Goal: Information Seeking & Learning: Check status

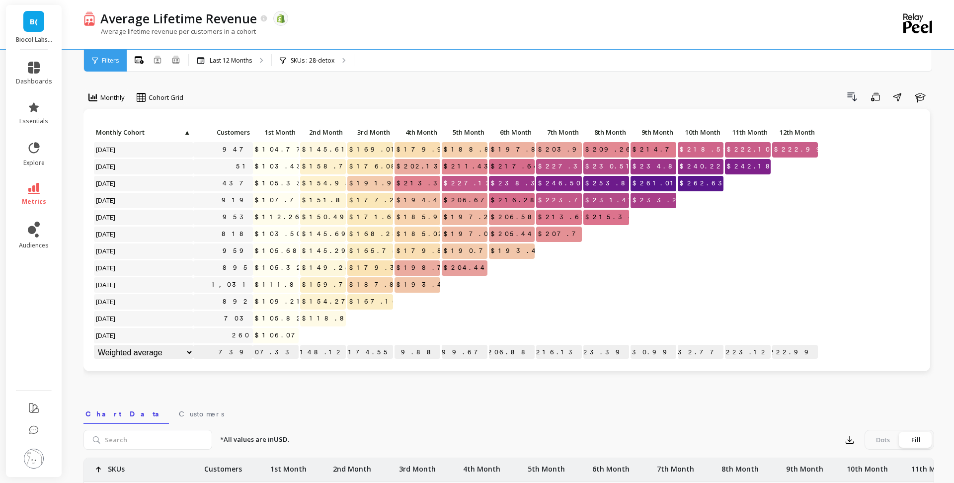
click at [31, 193] on icon at bounding box center [34, 188] width 12 height 11
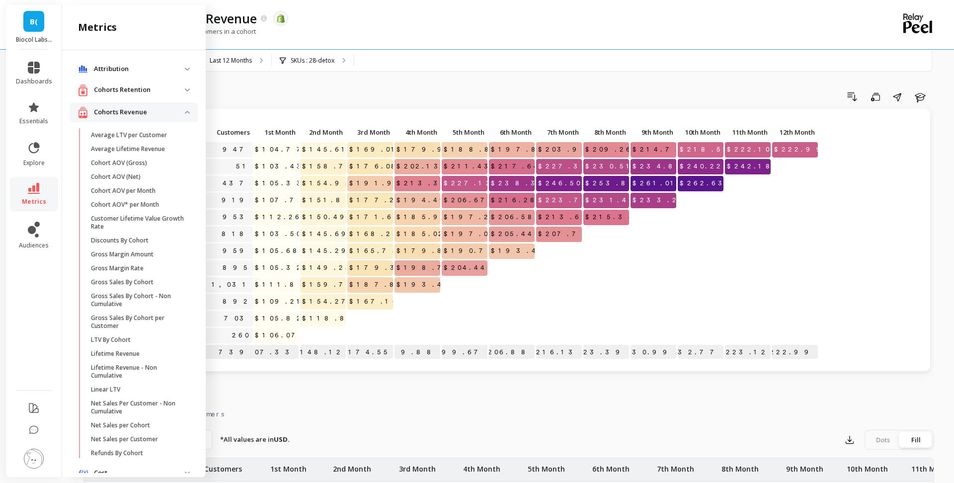
click at [145, 114] on p "Cohorts Revenue" at bounding box center [139, 112] width 91 height 10
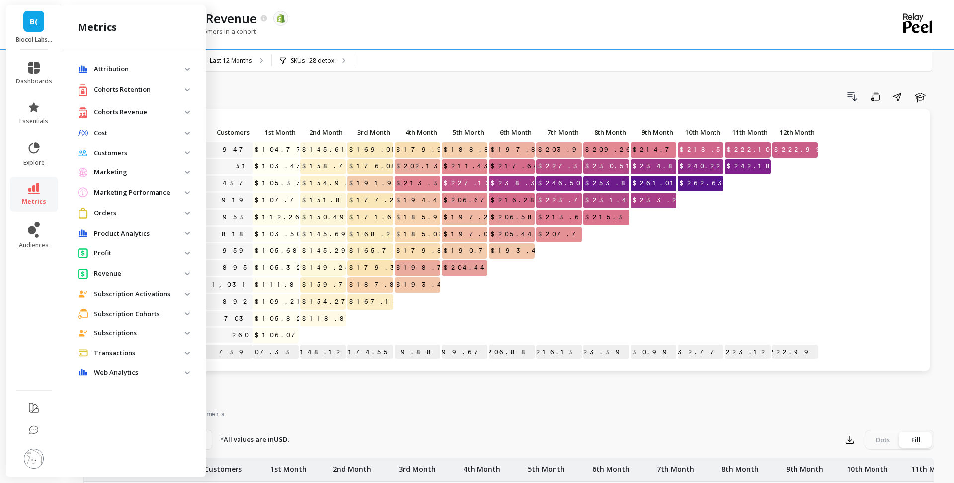
click at [145, 91] on p "Cohorts Retention" at bounding box center [139, 90] width 91 height 10
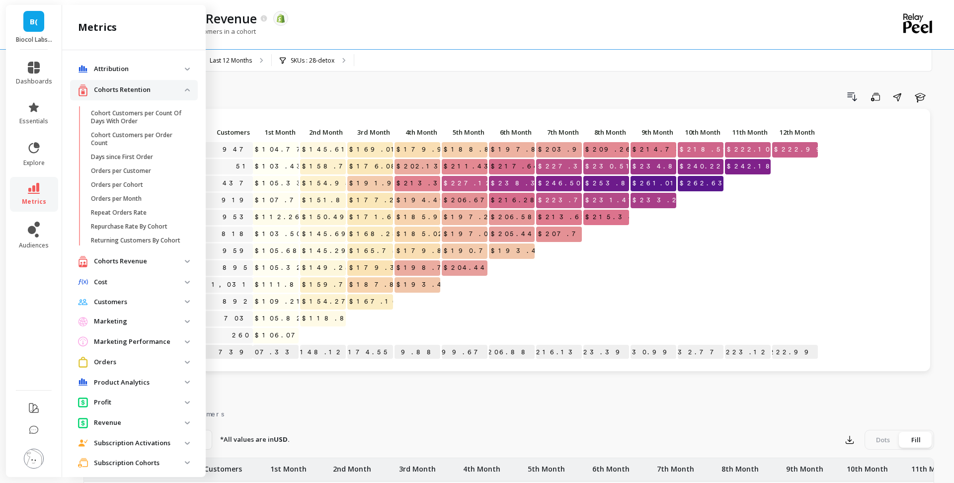
click at [129, 96] on retention "Cohorts Retention" at bounding box center [134, 90] width 128 height 20
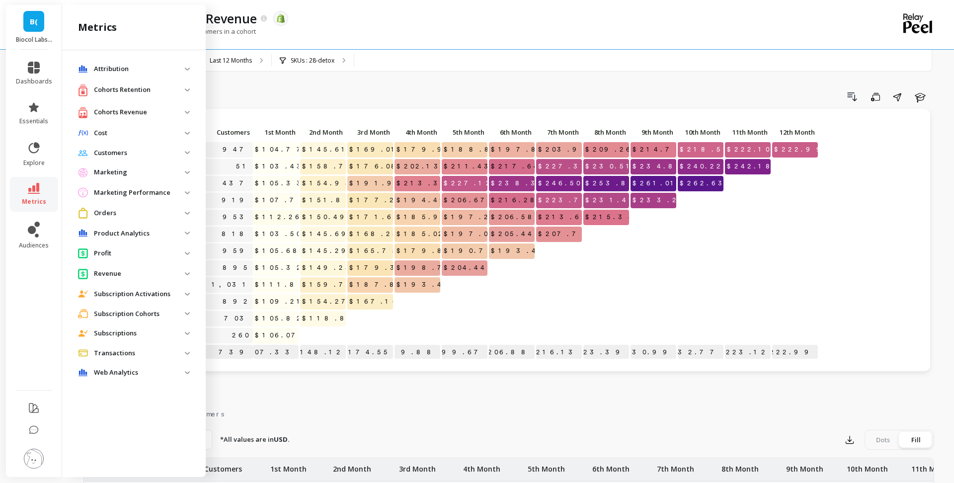
click at [141, 317] on p "Subscription Cohorts" at bounding box center [139, 314] width 91 height 10
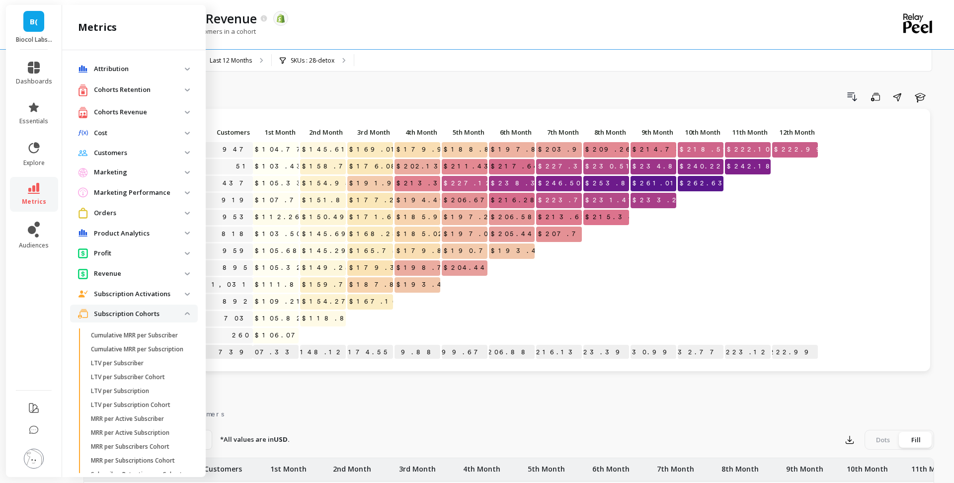
click at [141, 317] on p "Subscription Cohorts" at bounding box center [139, 314] width 91 height 10
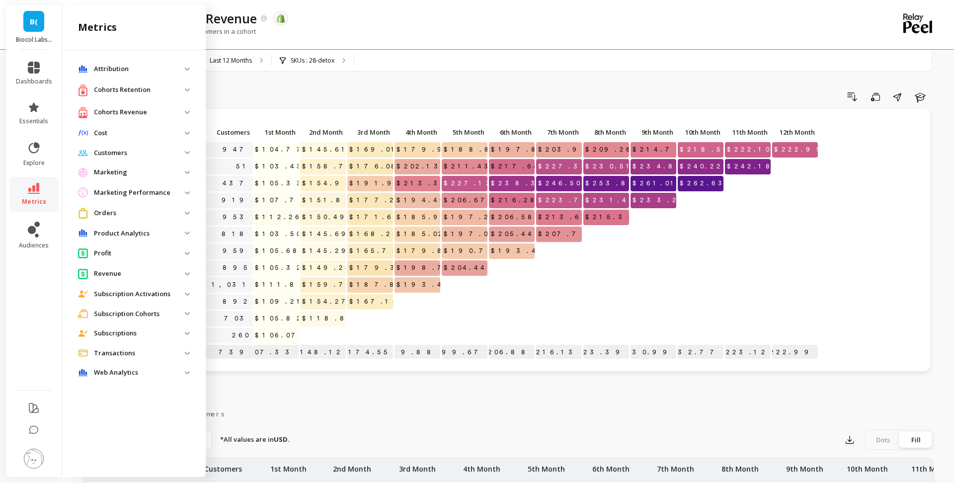
click at [141, 317] on p "Subscription Cohorts" at bounding box center [139, 314] width 91 height 10
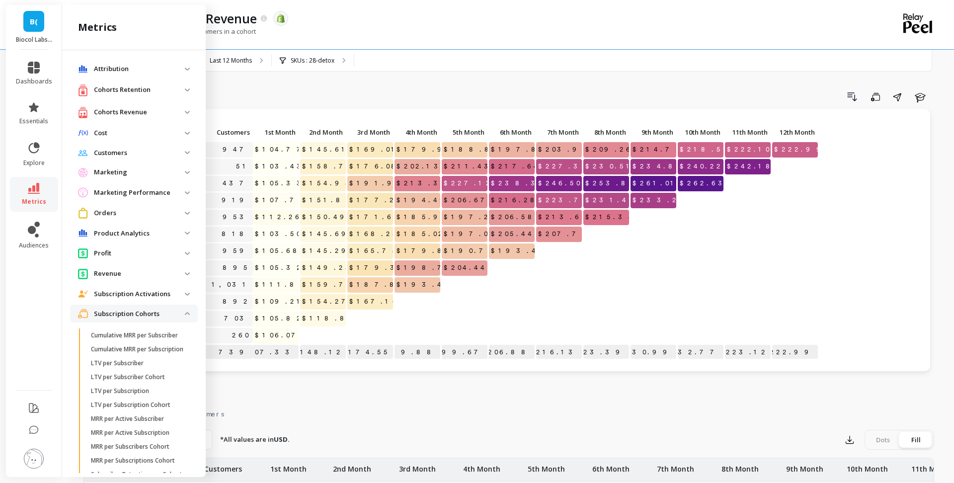
click at [141, 317] on p "Subscription Cohorts" at bounding box center [139, 314] width 91 height 10
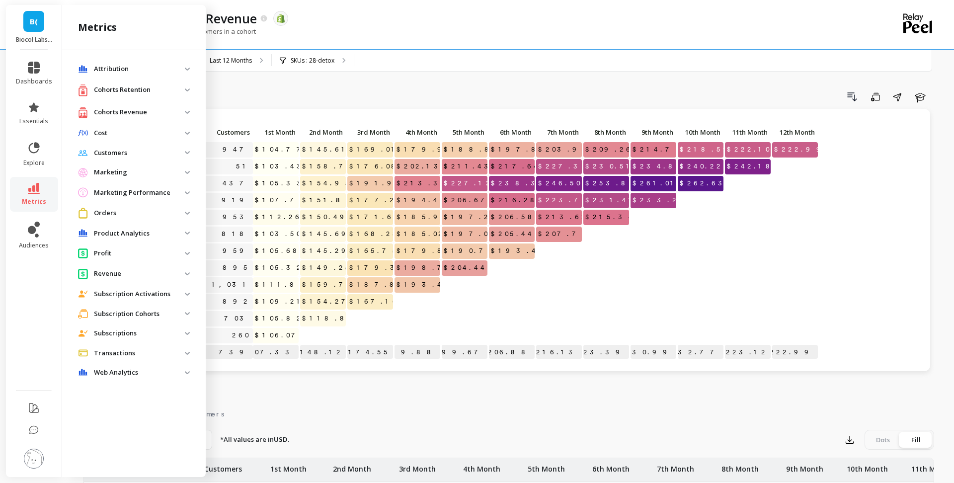
click at [147, 114] on p "Cohorts Revenue" at bounding box center [139, 112] width 91 height 10
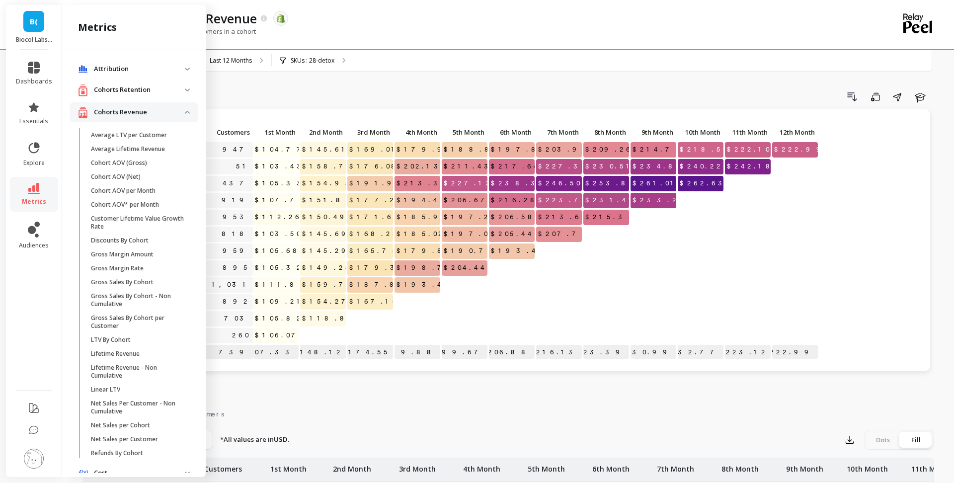
click at [144, 92] on p "Cohorts Retention" at bounding box center [139, 90] width 91 height 10
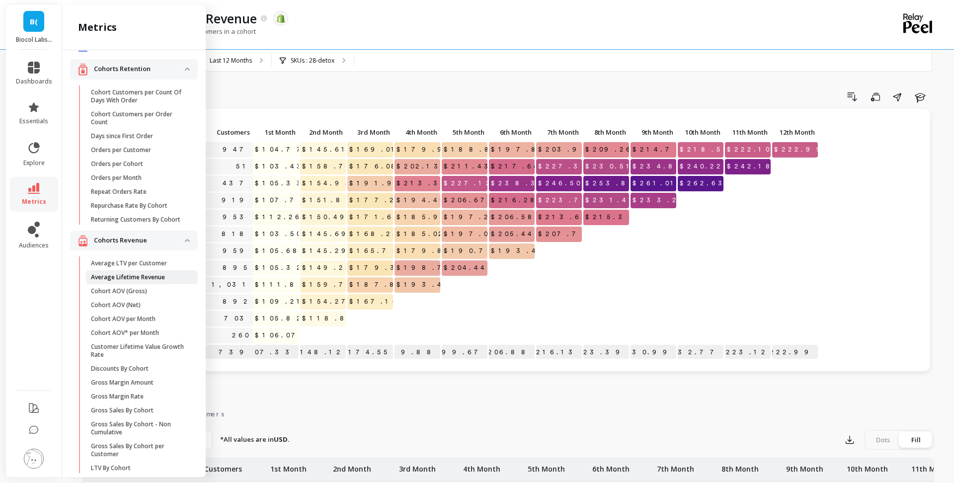
scroll to position [23, 0]
click at [165, 64] on p "Cohorts Retention" at bounding box center [139, 67] width 91 height 10
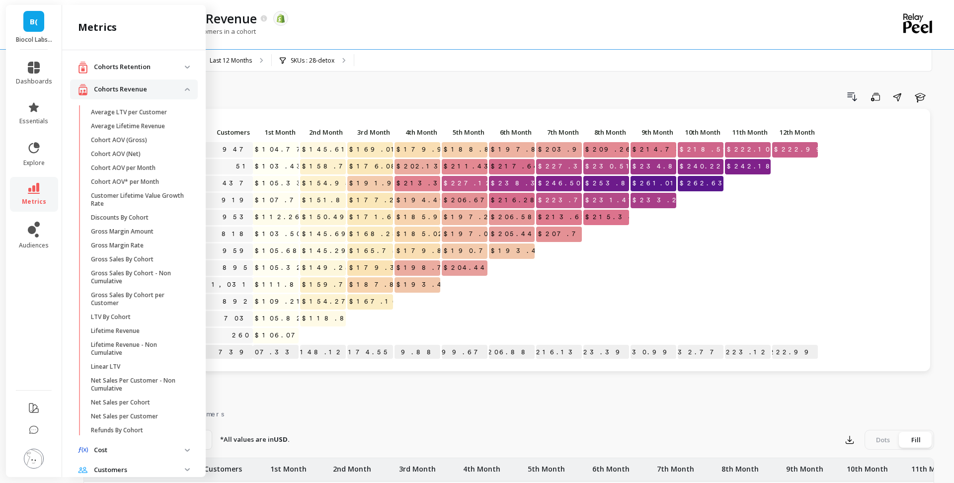
click at [163, 92] on p "Cohorts Revenue" at bounding box center [139, 89] width 91 height 10
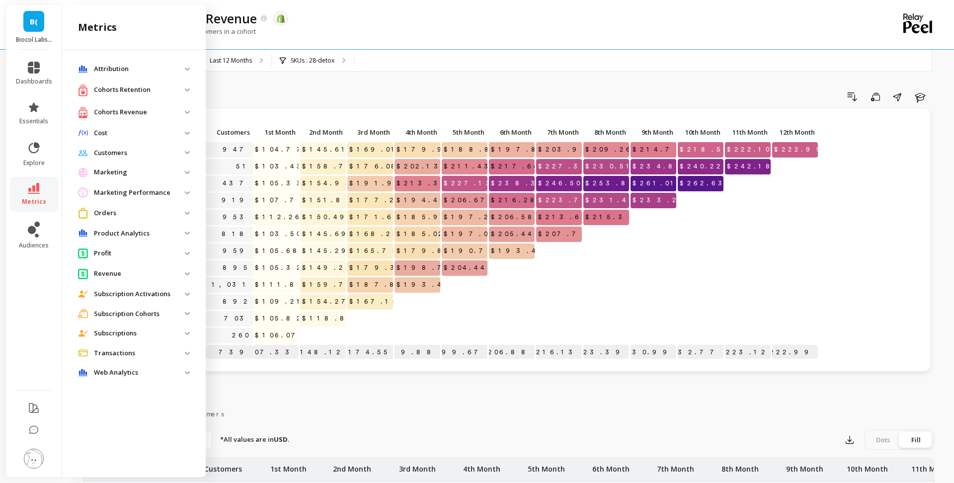
scroll to position [0, 0]
click at [151, 307] on cohorts "Subscription Cohorts" at bounding box center [134, 314] width 128 height 18
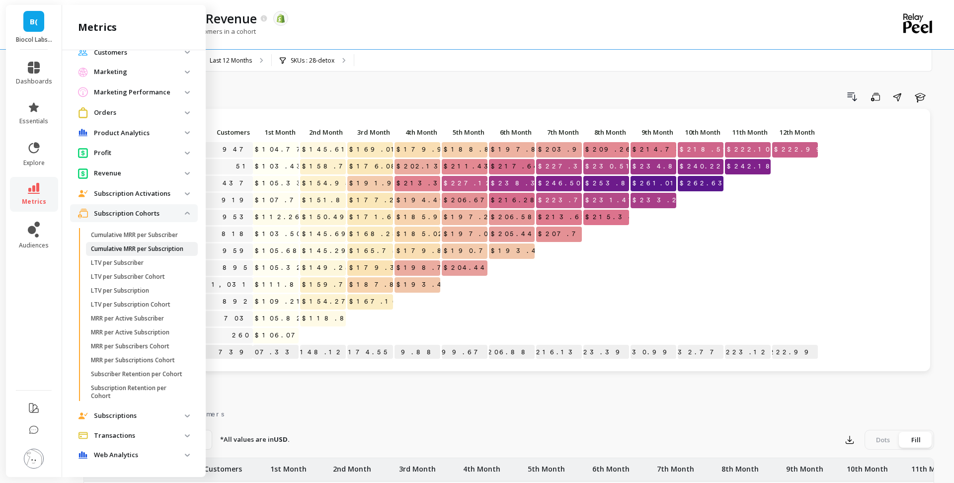
scroll to position [111, 0]
click at [150, 374] on p "Subscriber Retention per Cohort" at bounding box center [136, 371] width 91 height 8
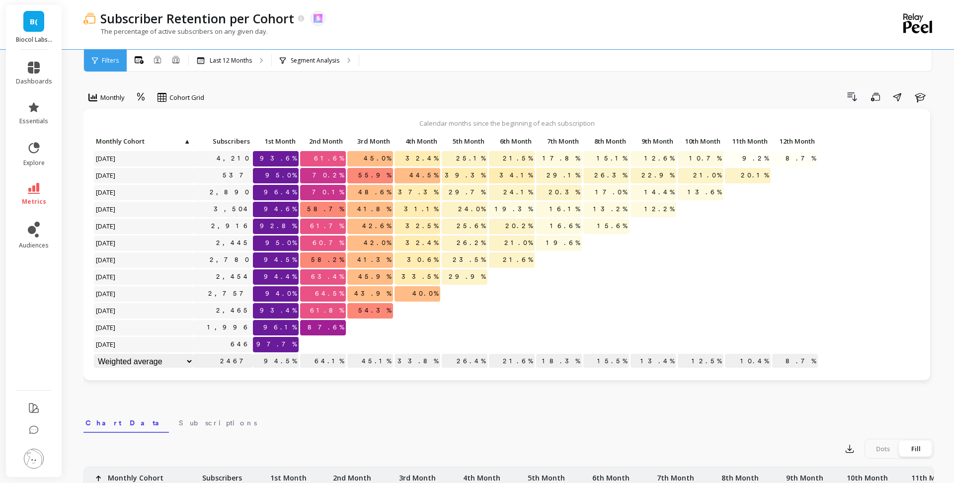
click at [43, 208] on li "metrics" at bounding box center [34, 194] width 48 height 35
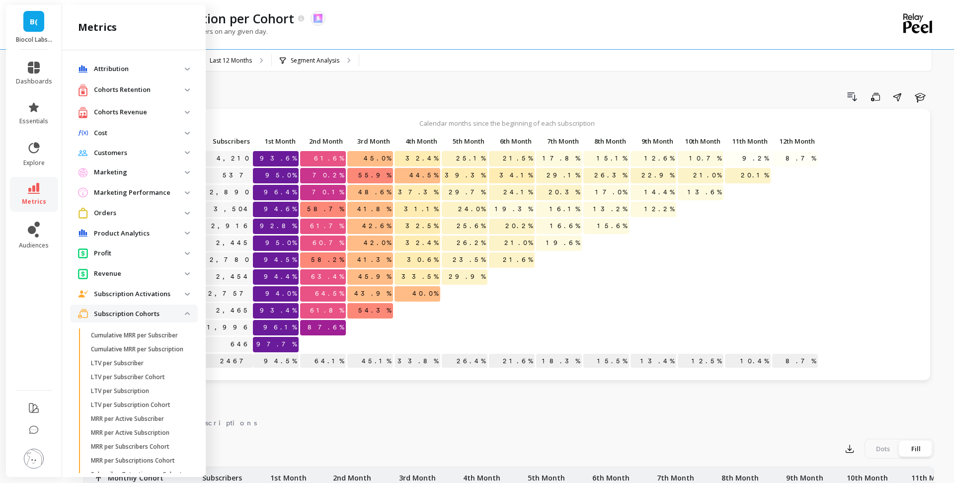
click at [157, 108] on p "Cohorts Revenue" at bounding box center [139, 112] width 91 height 10
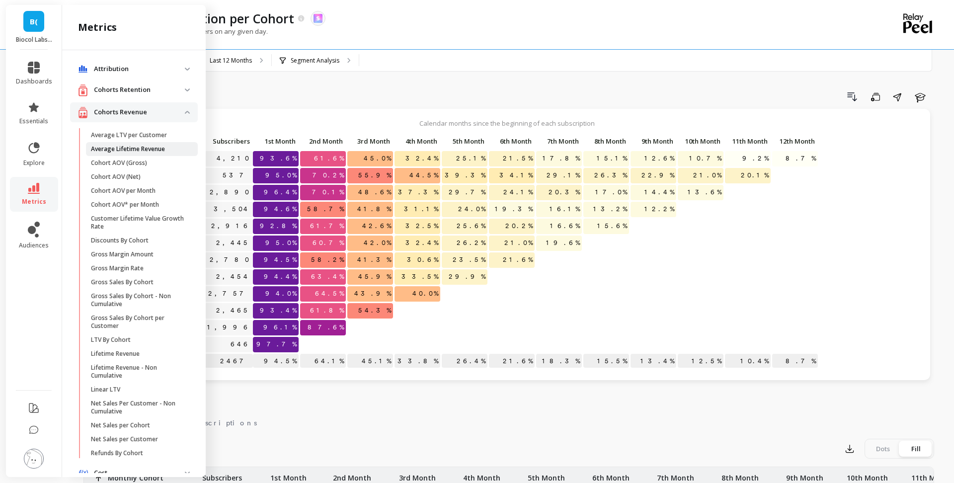
click at [155, 152] on p "Average Lifetime Revenue" at bounding box center [128, 149] width 74 height 8
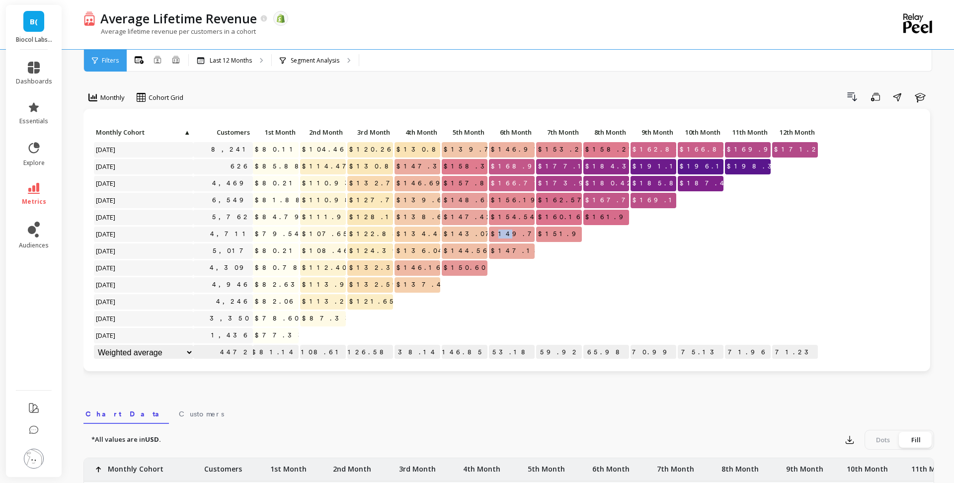
drag, startPoint x: 514, startPoint y: 234, endPoint x: 520, endPoint y: 234, distance: 6.5
click at [520, 234] on span "$149.75" at bounding box center [518, 234] width 59 height 15
click at [239, 57] on p "Last 12 Months" at bounding box center [231, 61] width 42 height 8
click at [335, 60] on p "Segment Analysis" at bounding box center [315, 61] width 49 height 8
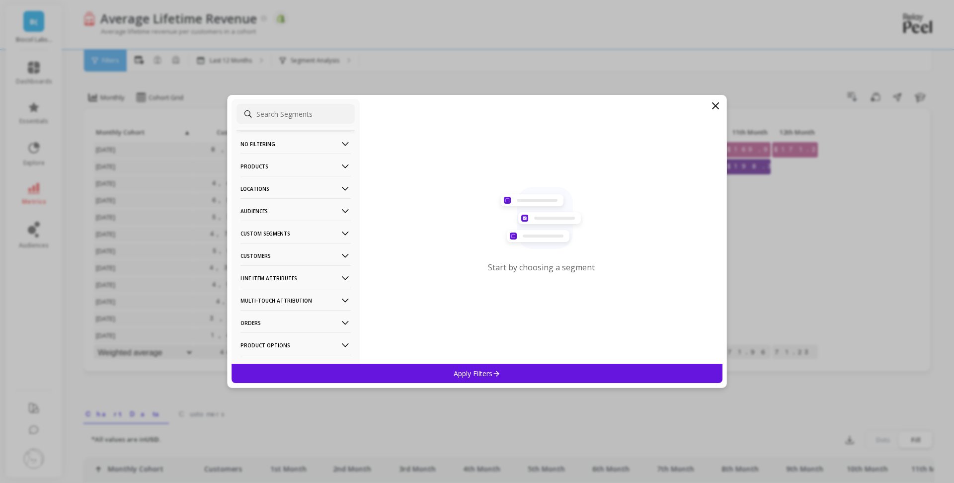
click at [293, 204] on p "Audiences" at bounding box center [296, 210] width 110 height 25
click at [297, 254] on p "Customers" at bounding box center [296, 255] width 110 height 25
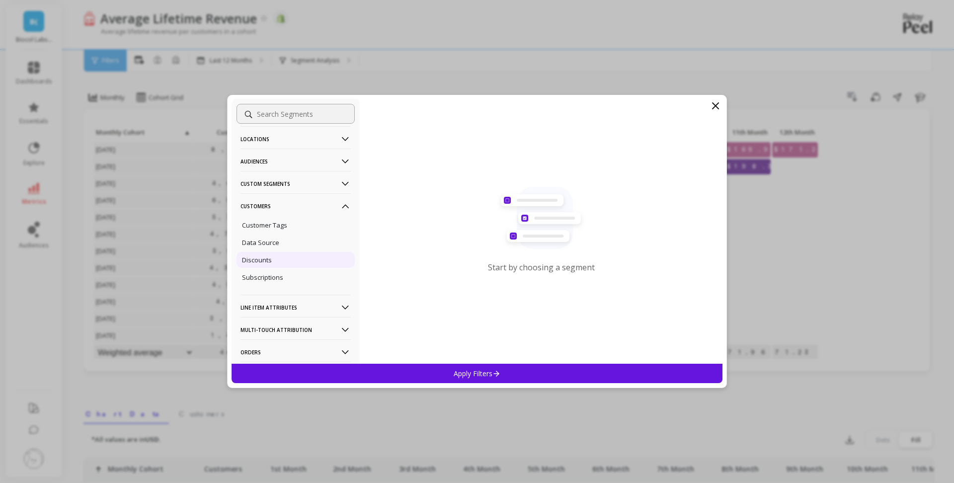
scroll to position [53, 0]
click at [276, 280] on div "Subscriptions" at bounding box center [296, 274] width 118 height 16
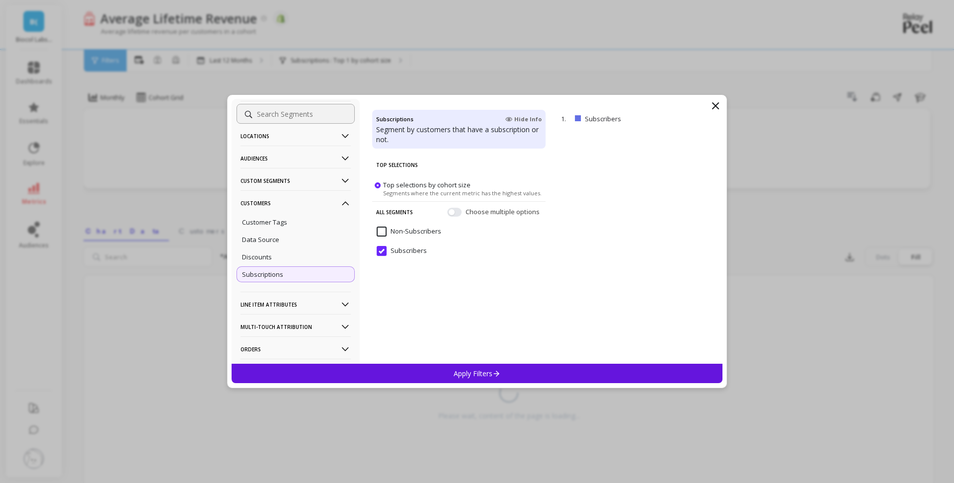
click at [450, 374] on div "Apply Filters" at bounding box center [477, 373] width 491 height 19
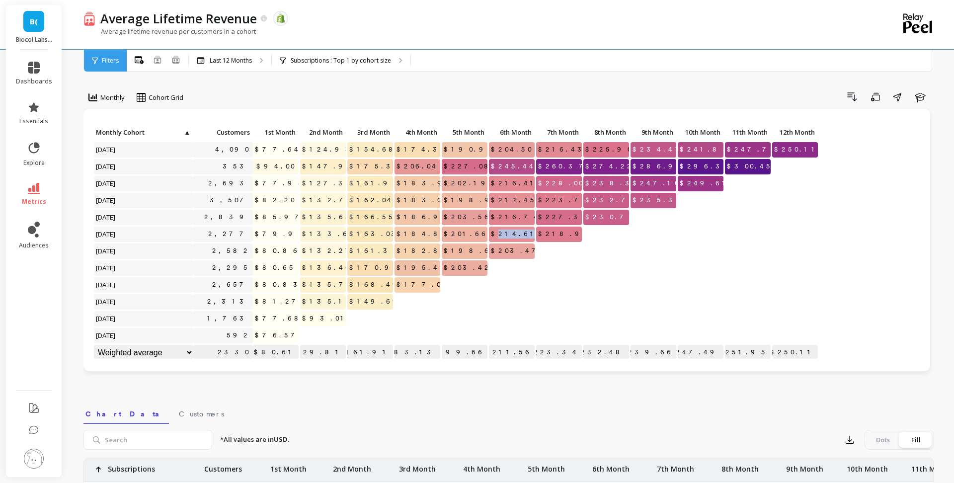
drag, startPoint x: 532, startPoint y: 232, endPoint x: 515, endPoint y: 232, distance: 16.9
click at [515, 232] on span "$214.61" at bounding box center [515, 234] width 52 height 15
click at [617, 200] on span "$232.79" at bounding box center [615, 200] width 62 height 15
click at [351, 71] on div "Subscriptions : Top 1 by cohort size Subscriptions : Subscribers" at bounding box center [341, 61] width 139 height 22
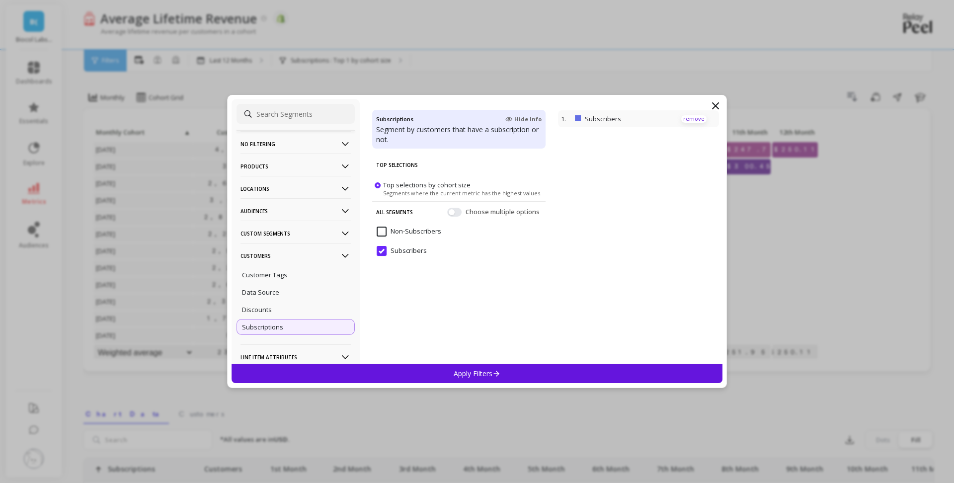
click at [690, 119] on p "remove" at bounding box center [693, 118] width 25 height 7
click at [426, 232] on input "Non-Subscribers" at bounding box center [409, 232] width 65 height 10
click at [528, 374] on div "Apply Filters" at bounding box center [477, 373] width 491 height 19
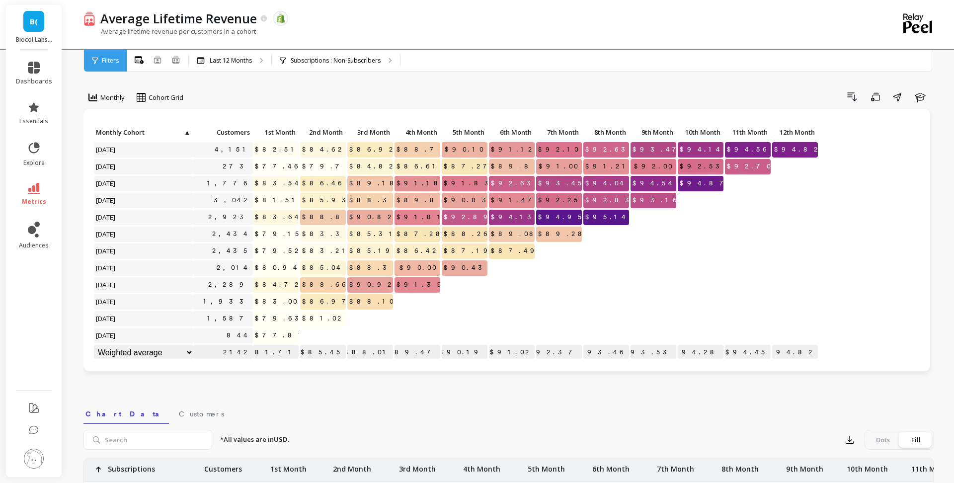
click at [524, 237] on span "$89.08" at bounding box center [516, 234] width 54 height 15
copy span "89.08"
click at [247, 61] on p "Last 12 Months" at bounding box center [231, 61] width 42 height 8
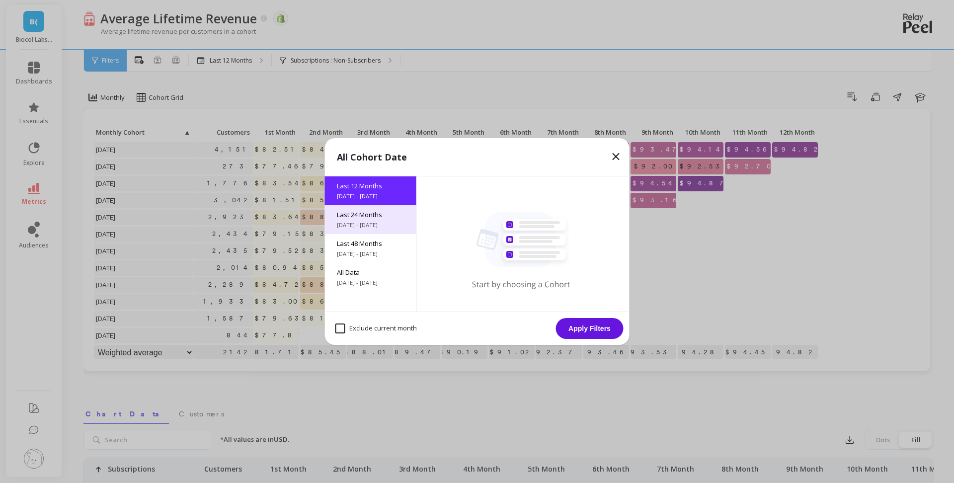
click at [397, 214] on span "Last 24 Months" at bounding box center [371, 214] width 68 height 9
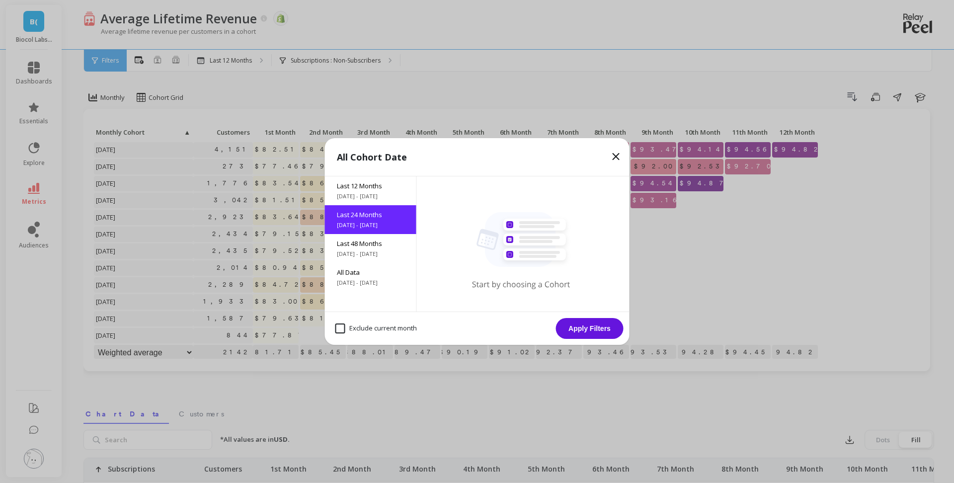
click at [604, 331] on button "Apply Filters" at bounding box center [590, 328] width 68 height 21
